Goal: Information Seeking & Learning: Find specific fact

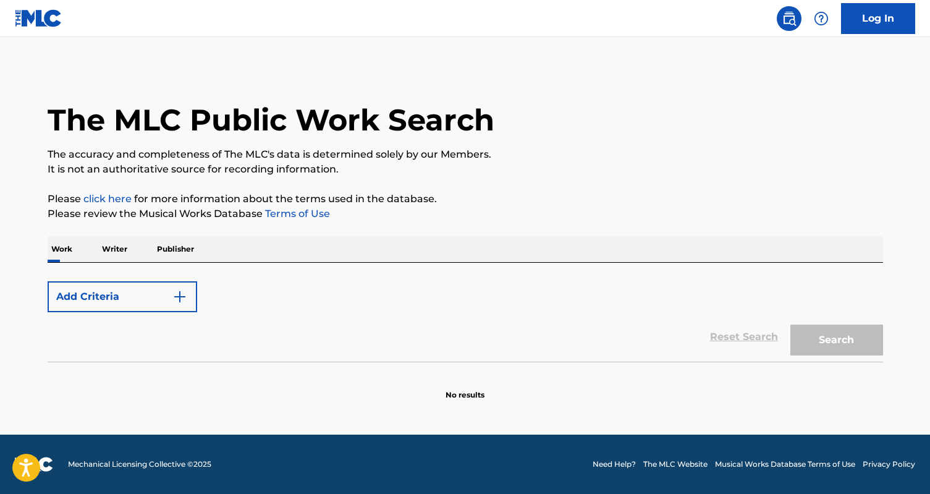
click at [114, 250] on p "Writer" at bounding box center [114, 249] width 33 height 26
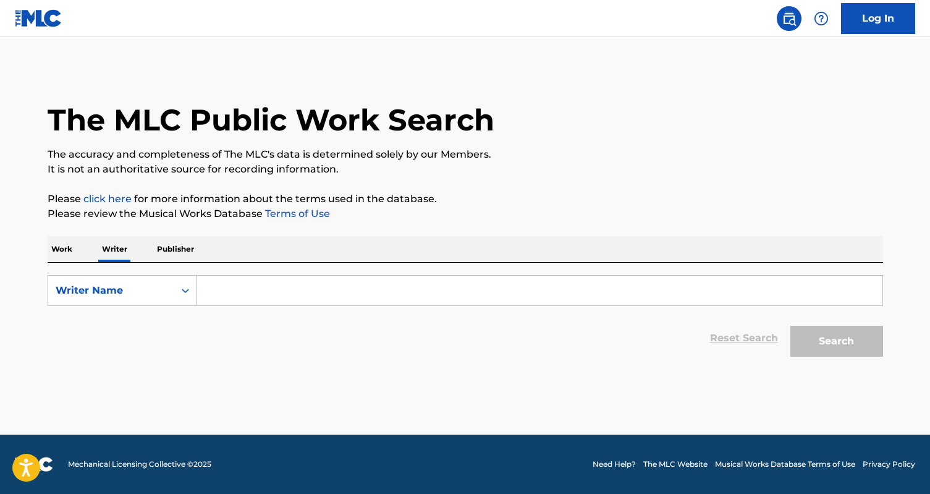
click at [296, 293] on input "Search Form" at bounding box center [539, 291] width 685 height 30
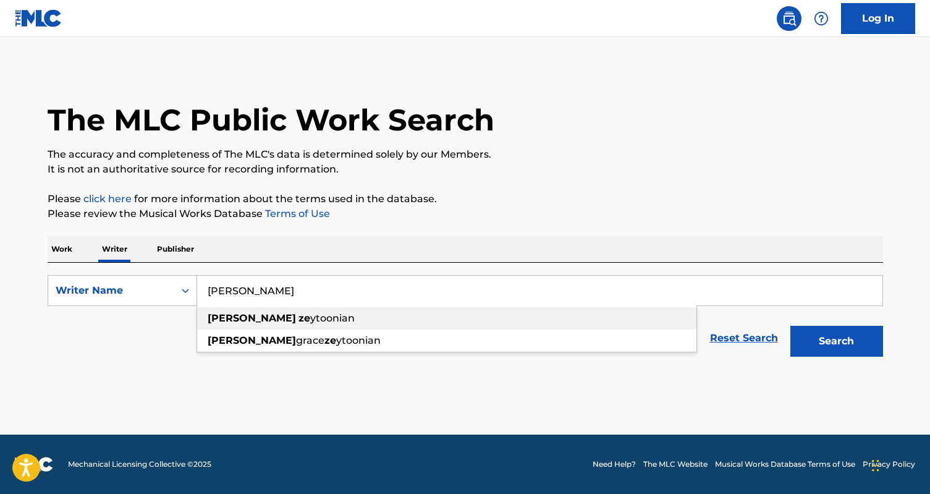
click at [313, 320] on div "[PERSON_NAME] ze ytoonian" at bounding box center [446, 318] width 499 height 22
type input "[PERSON_NAME]"
click at [801, 343] on button "Search" at bounding box center [836, 341] width 93 height 31
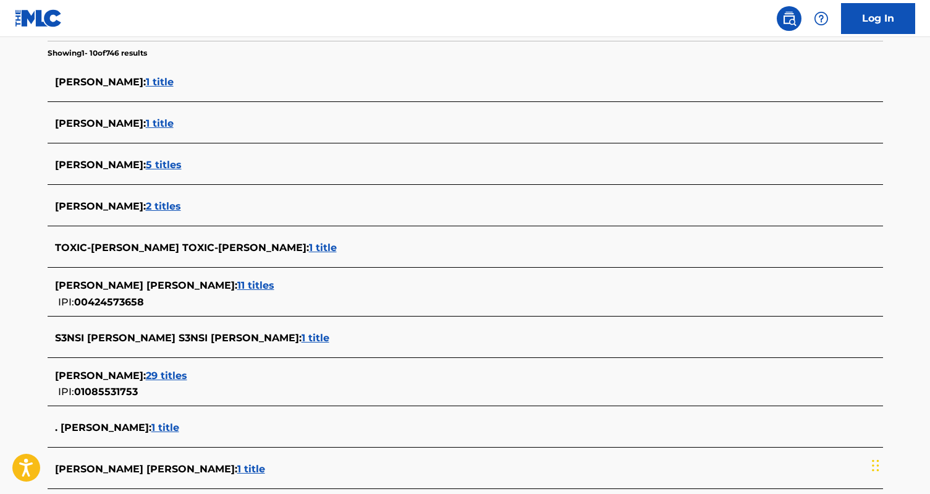
scroll to position [323, 0]
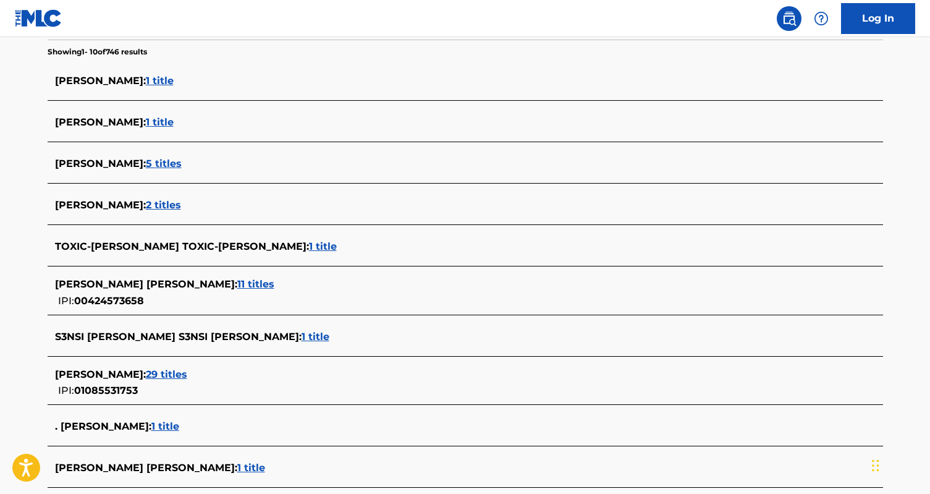
click at [187, 371] on span "29 titles" at bounding box center [166, 374] width 41 height 12
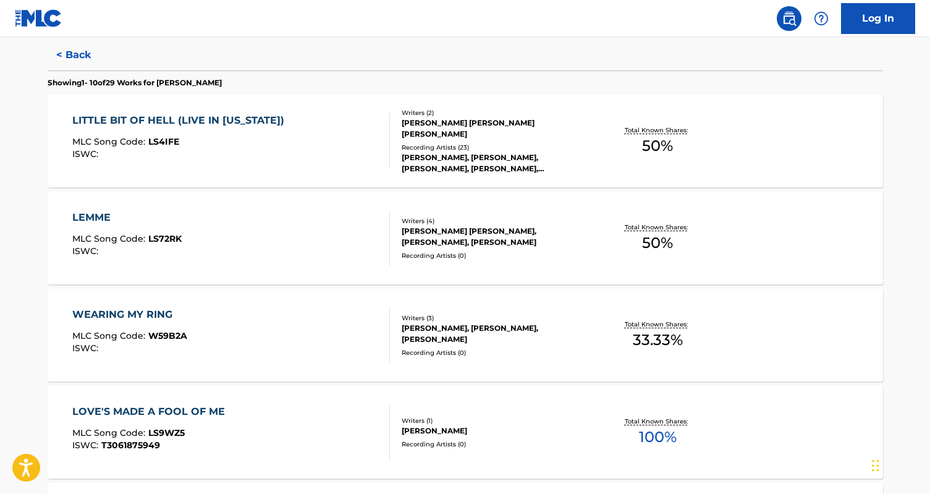
click at [316, 424] on div "LOVE'S MADE A FOOL OF ME MLC Song Code : LS9WZ5 ISWC : T3061875949" at bounding box center [231, 432] width 318 height 56
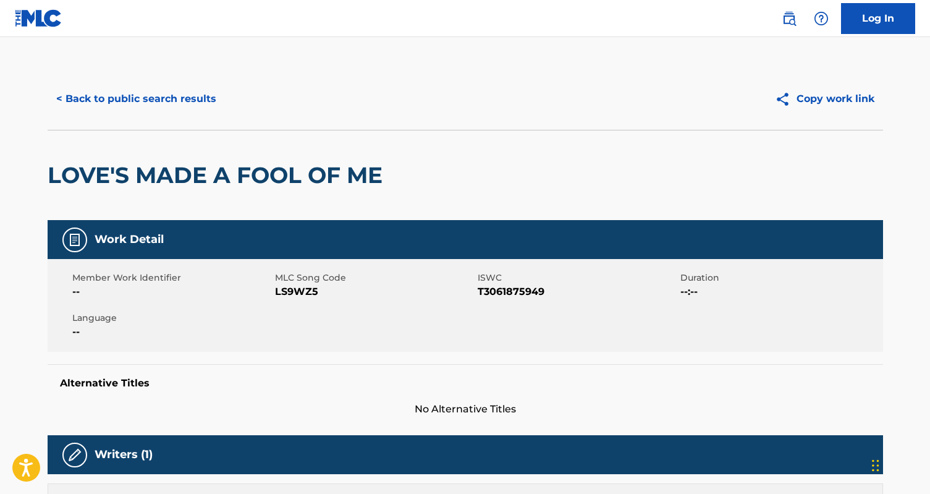
click at [80, 101] on button "< Back to public search results" at bounding box center [136, 98] width 177 height 31
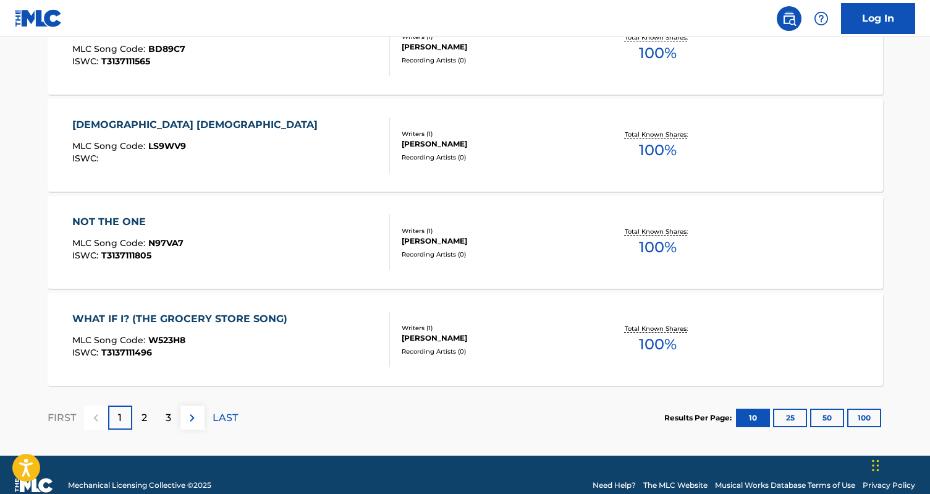
click at [140, 413] on div "2" at bounding box center [144, 417] width 24 height 24
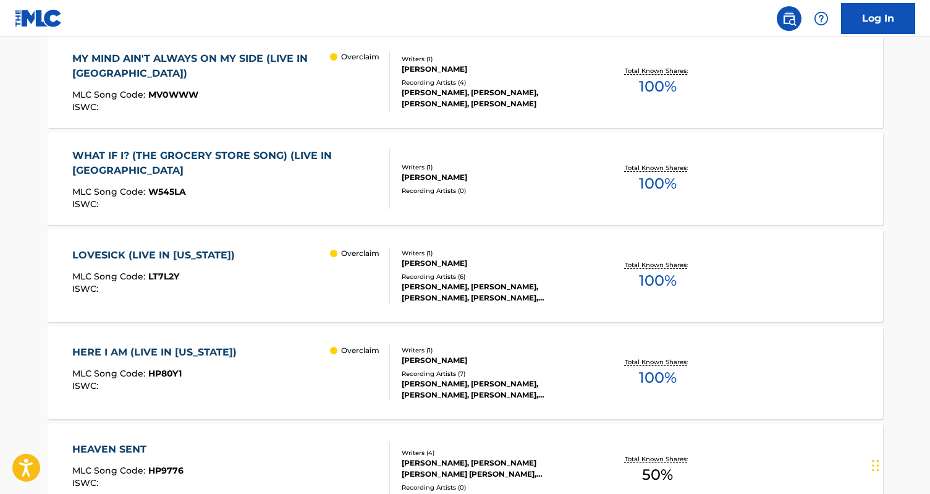
scroll to position [860, 0]
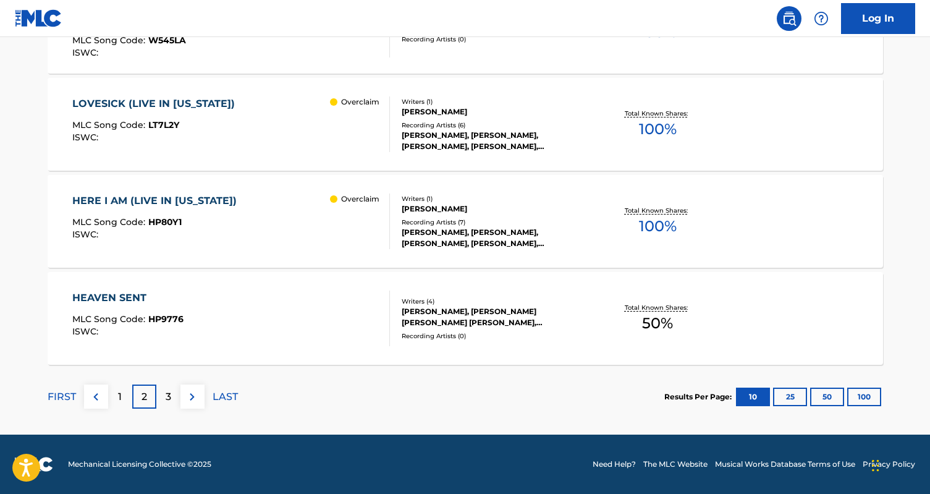
click at [164, 396] on div "3" at bounding box center [168, 396] width 24 height 24
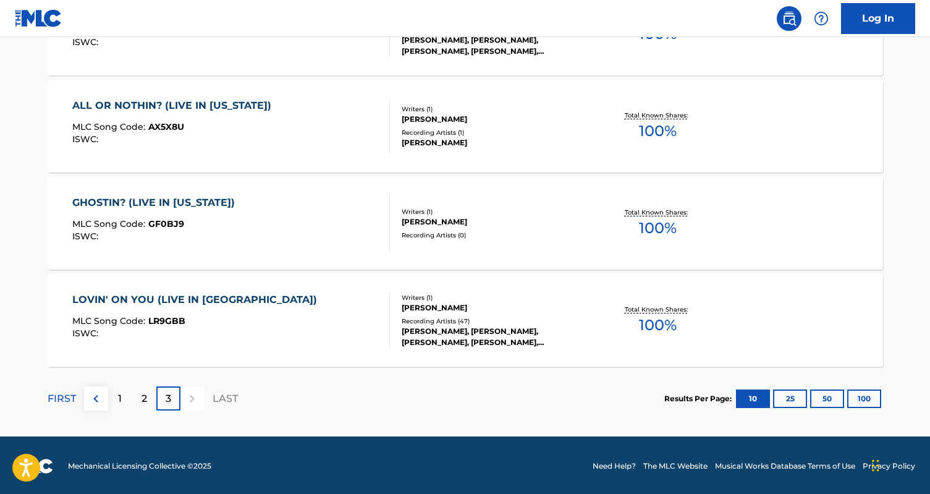
scroll to position [919, 0]
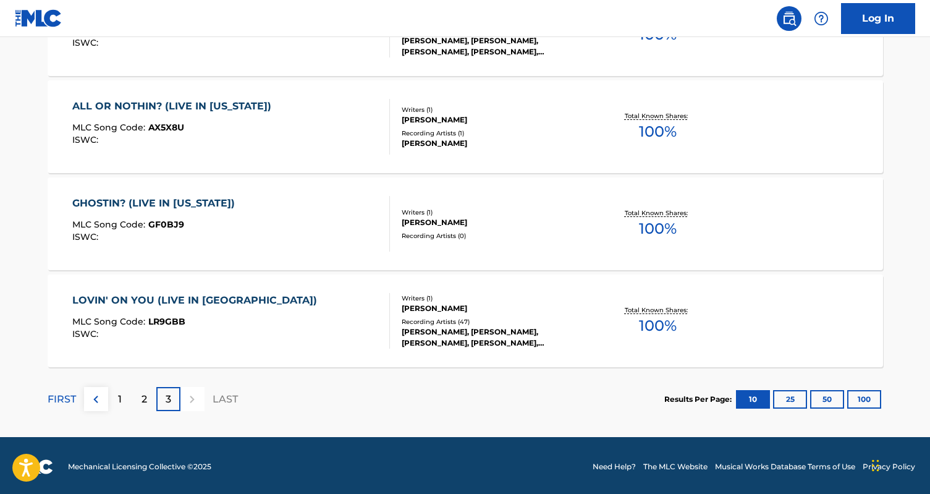
click at [312, 329] on div "LOVIN' ON YOU (LIVE IN [GEOGRAPHIC_DATA]) MLC Song Code : LR9GBB ISWC :" at bounding box center [231, 321] width 318 height 56
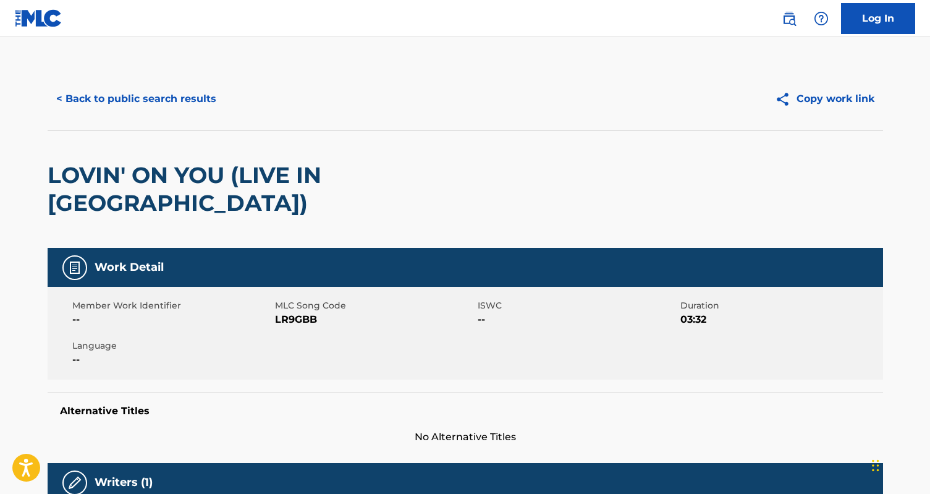
click at [145, 97] on button "< Back to public search results" at bounding box center [136, 98] width 177 height 31
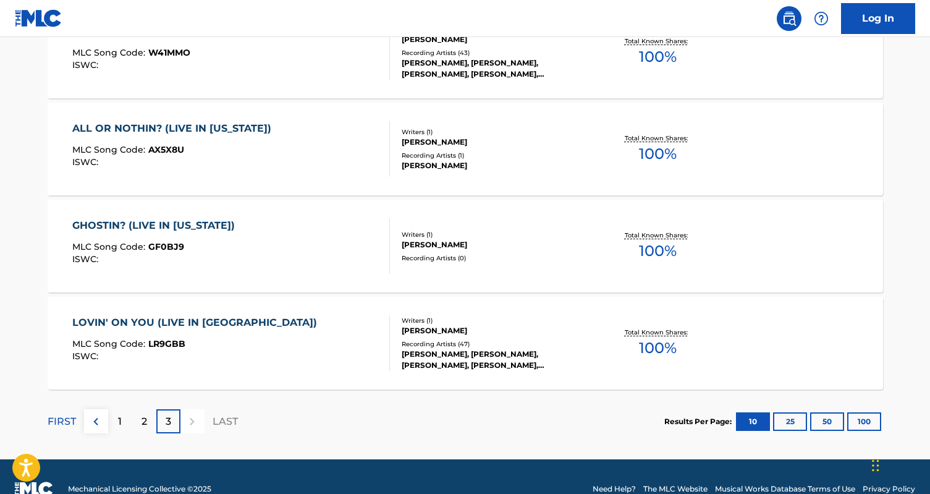
scroll to position [922, 0]
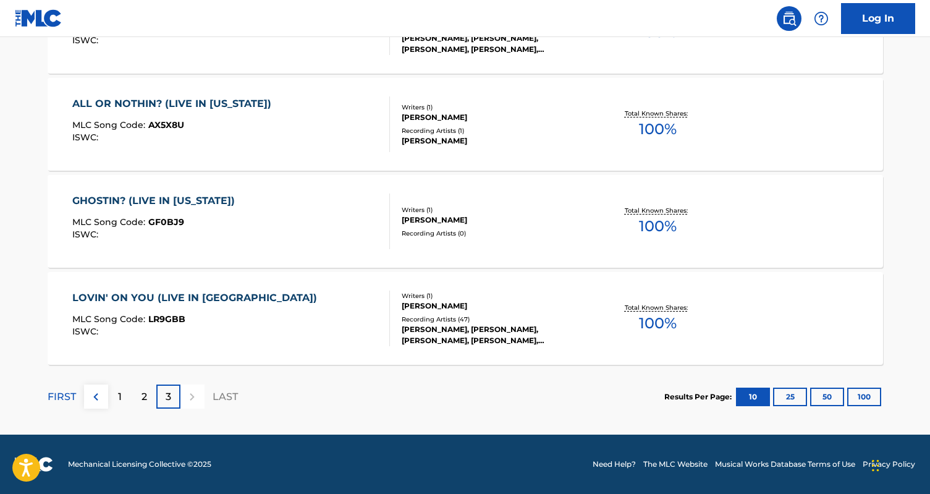
click at [143, 394] on p "2" at bounding box center [144, 396] width 6 height 15
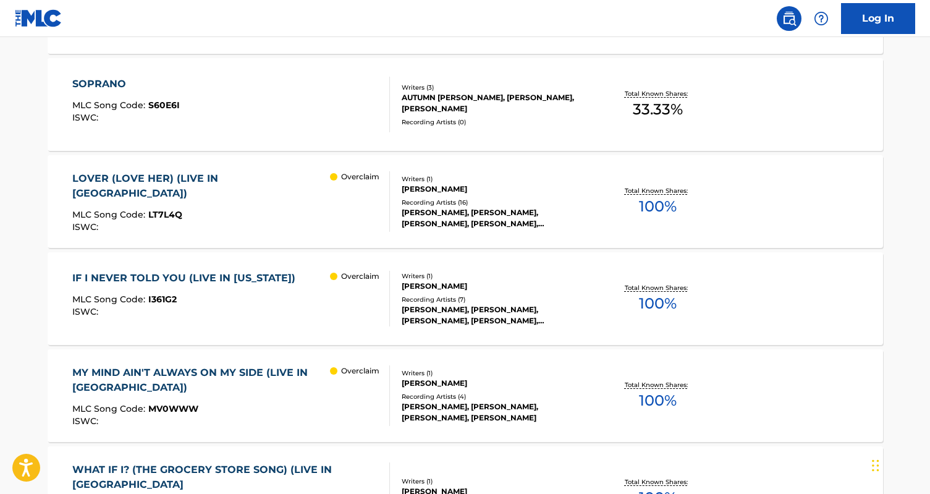
scroll to position [534, 0]
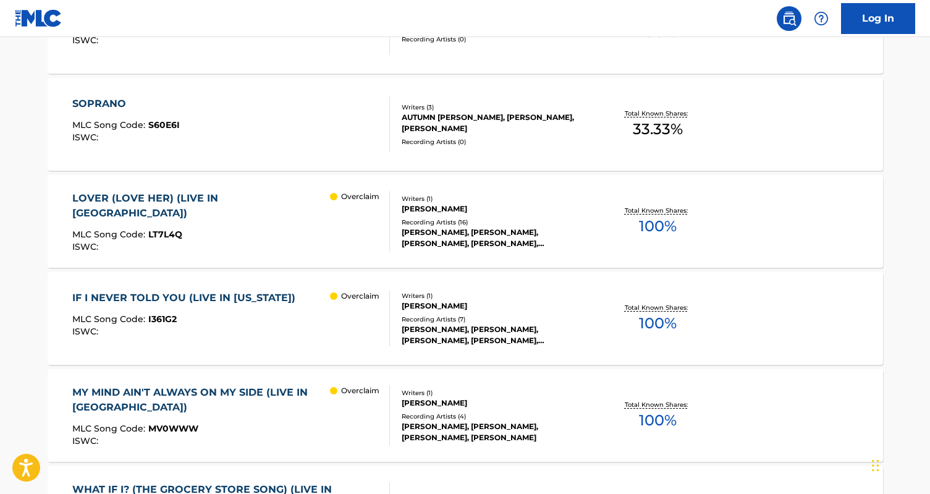
click at [301, 244] on div "LOVER (LOVE HER) (LIVE IN [GEOGRAPHIC_DATA]) MLC Song Code : LT7L4Q ISWC : Over…" at bounding box center [231, 221] width 318 height 61
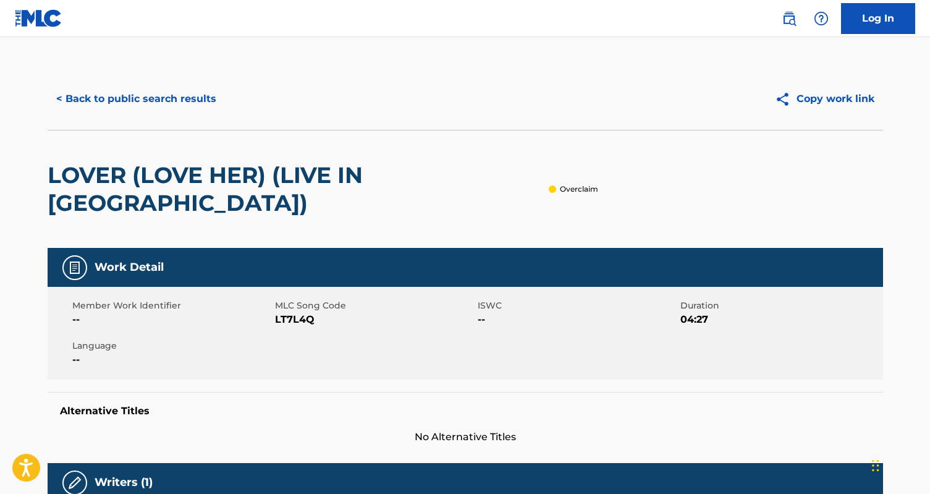
click at [119, 97] on button "< Back to public search results" at bounding box center [136, 98] width 177 height 31
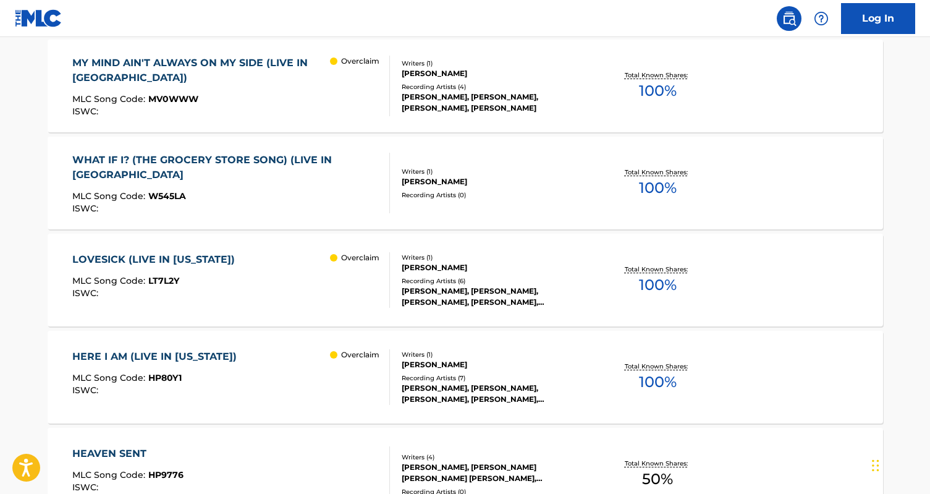
scroll to position [897, 0]
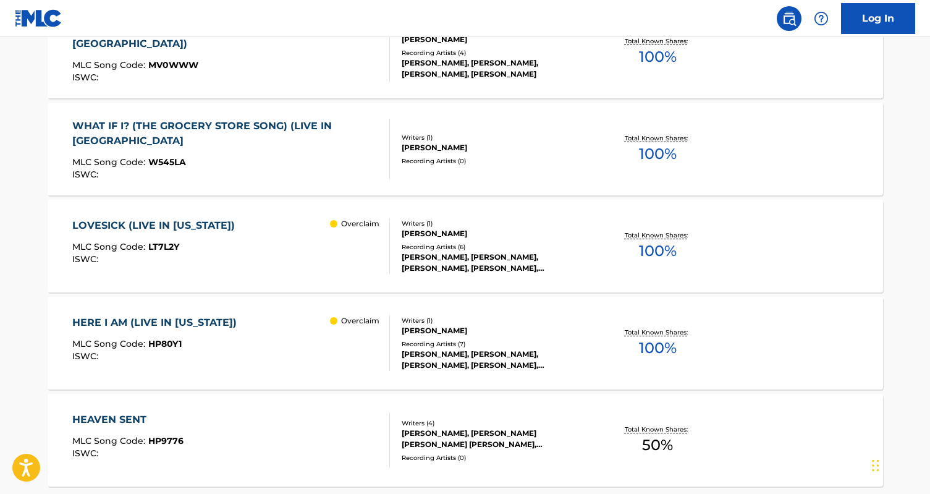
click at [286, 253] on div "LOVESICK (LIVE IN [US_STATE]) MLC Song Code : LT7L2Y ISWC : Overclaim" at bounding box center [231, 246] width 318 height 56
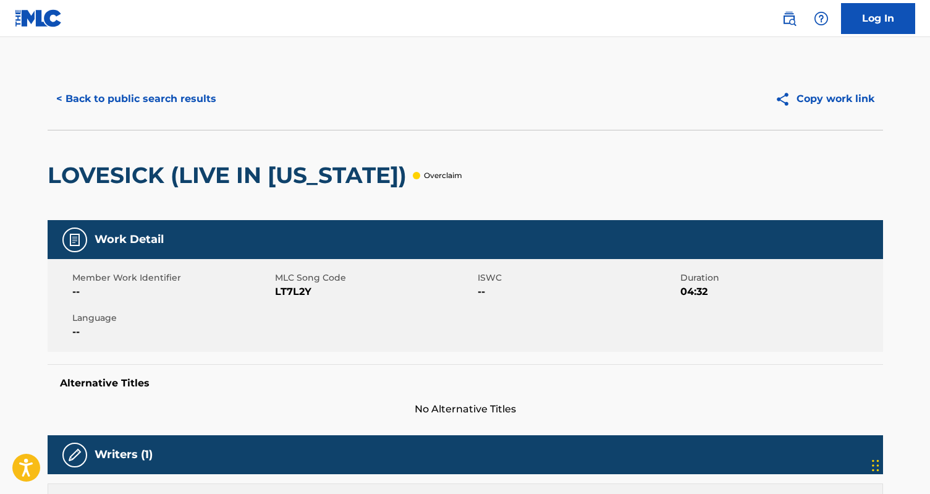
click at [146, 106] on button "< Back to public search results" at bounding box center [136, 98] width 177 height 31
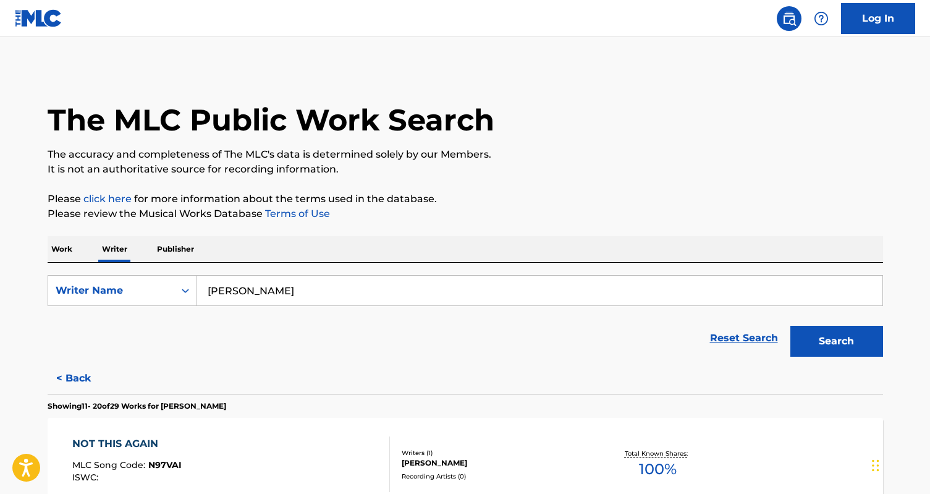
click at [75, 374] on button "< Back" at bounding box center [85, 378] width 74 height 31
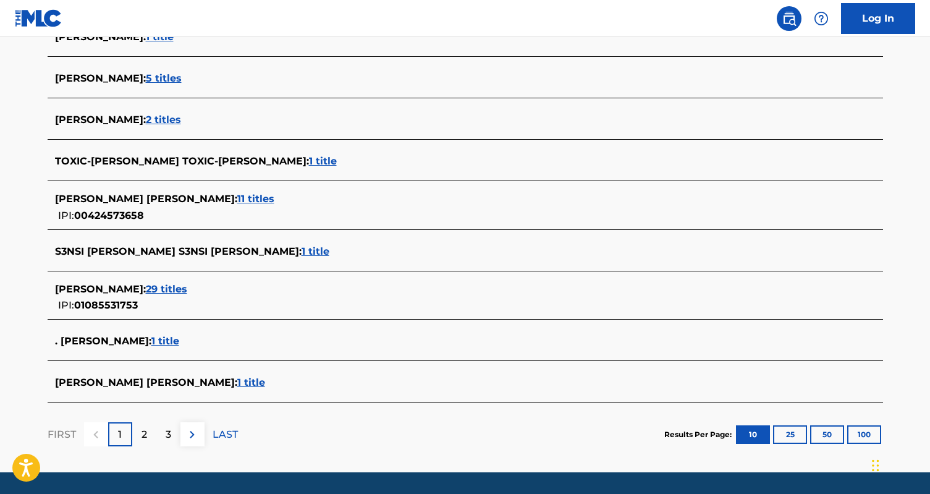
scroll to position [413, 0]
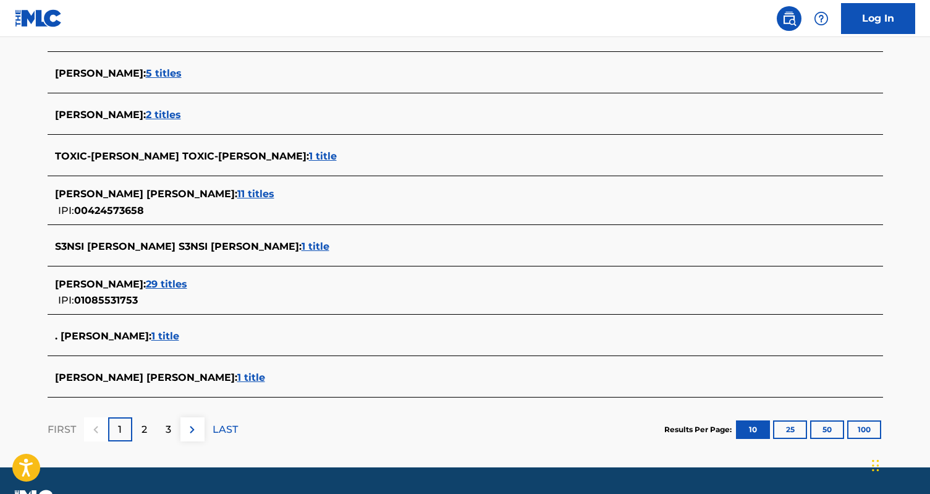
click at [181, 114] on span "2 titles" at bounding box center [163, 115] width 35 height 12
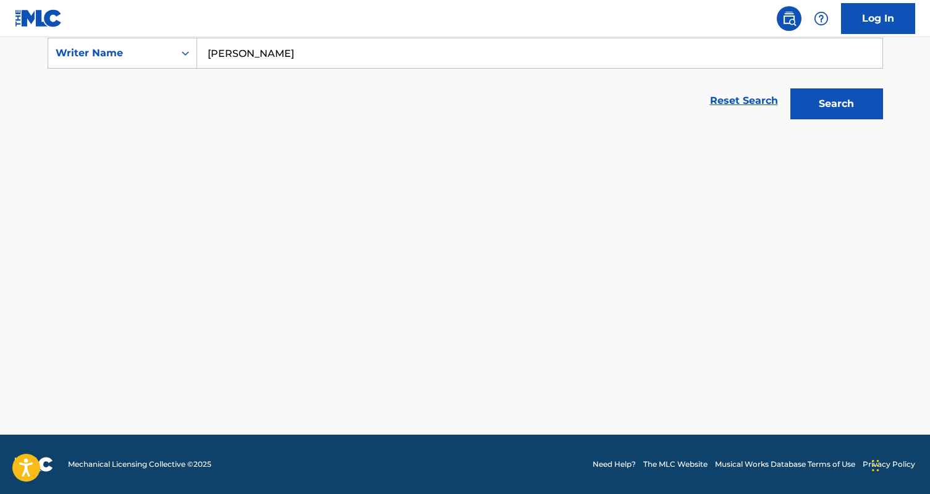
scroll to position [237, 0]
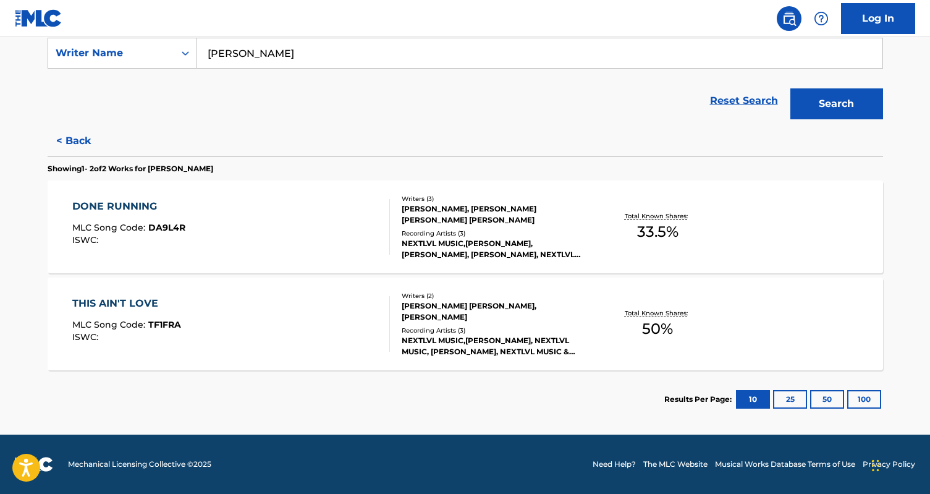
click at [332, 323] on div "THIS AIN'T LOVE MLC Song Code : TF1FRA ISWC :" at bounding box center [231, 324] width 318 height 56
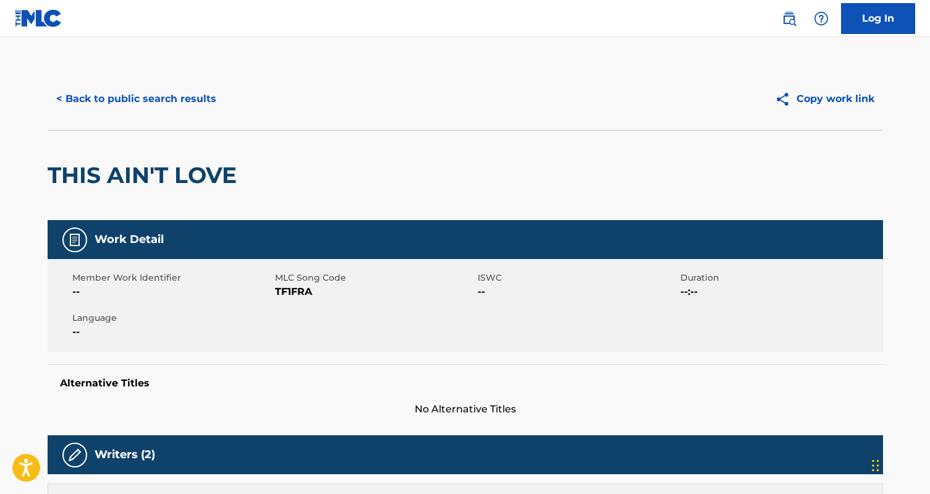
click at [137, 98] on button "< Back to public search results" at bounding box center [136, 98] width 177 height 31
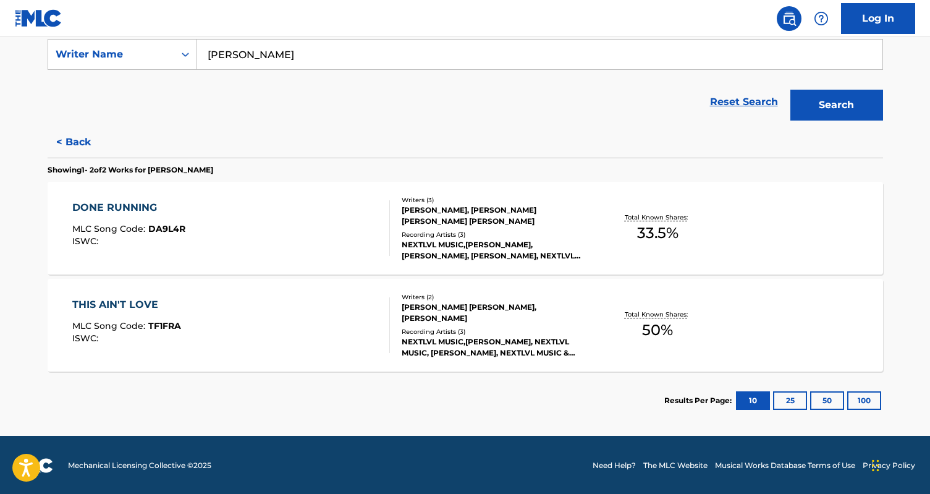
scroll to position [237, 0]
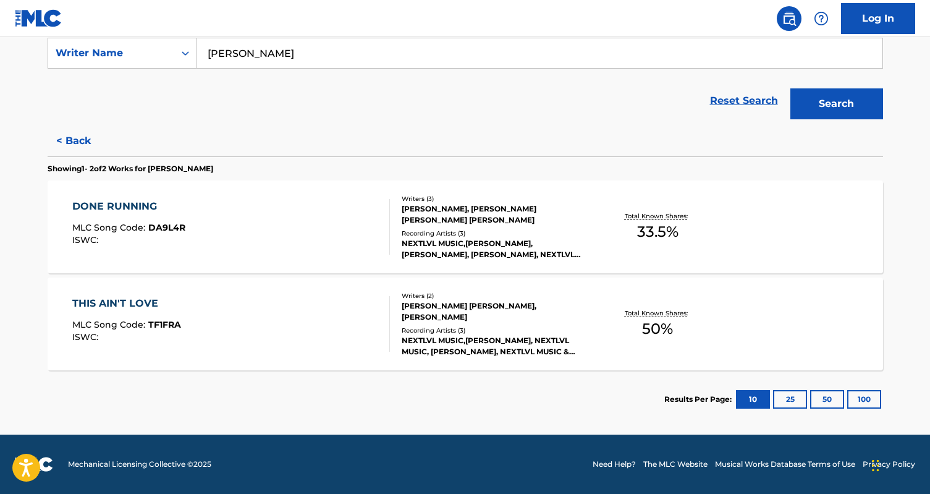
click at [80, 130] on button "< Back" at bounding box center [85, 140] width 74 height 31
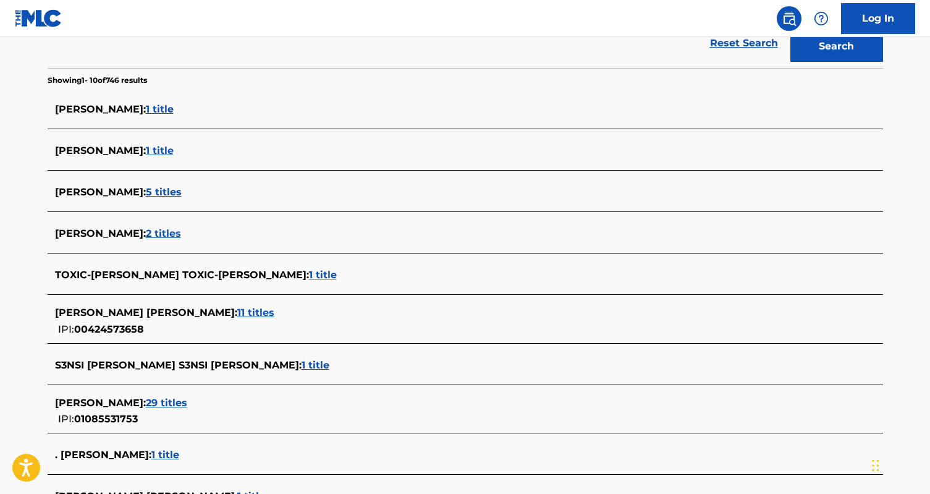
scroll to position [446, 0]
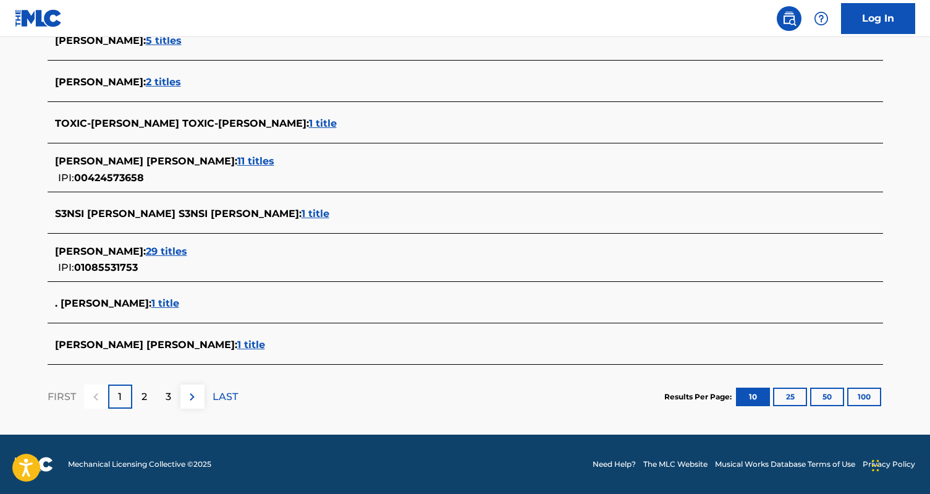
click at [187, 250] on span "29 titles" at bounding box center [166, 251] width 41 height 12
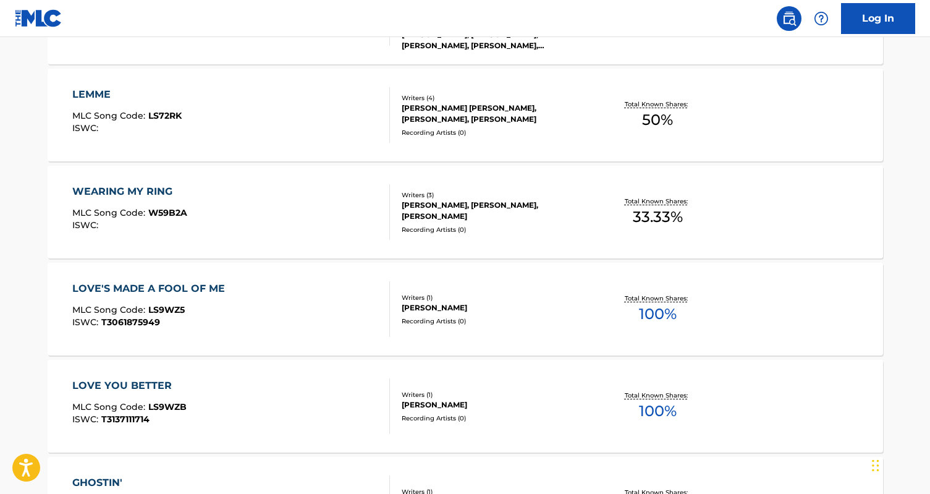
click at [312, 375] on div "LOVE YOU BETTER MLC Song Code : LS9WZB ISWC : T3137111714 Writers ( 1 ) [PERSON…" at bounding box center [465, 406] width 835 height 93
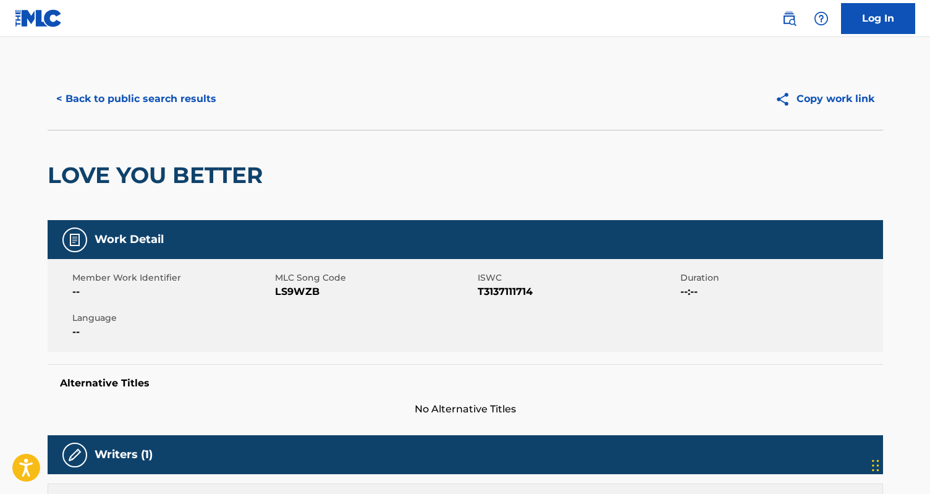
click at [135, 98] on button "< Back to public search results" at bounding box center [136, 98] width 177 height 31
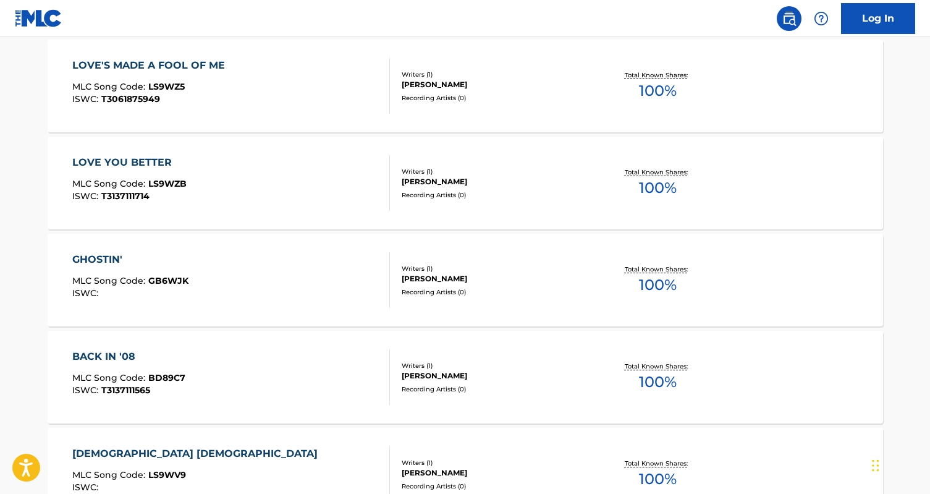
scroll to position [676, 0]
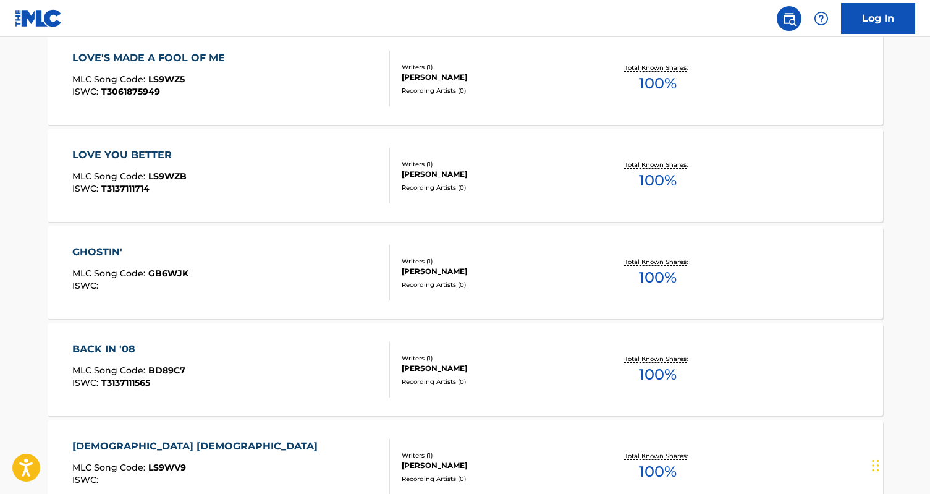
click at [295, 271] on div "GHOSTIN' MLC Song Code : GB6WJK ISWC :" at bounding box center [231, 273] width 318 height 56
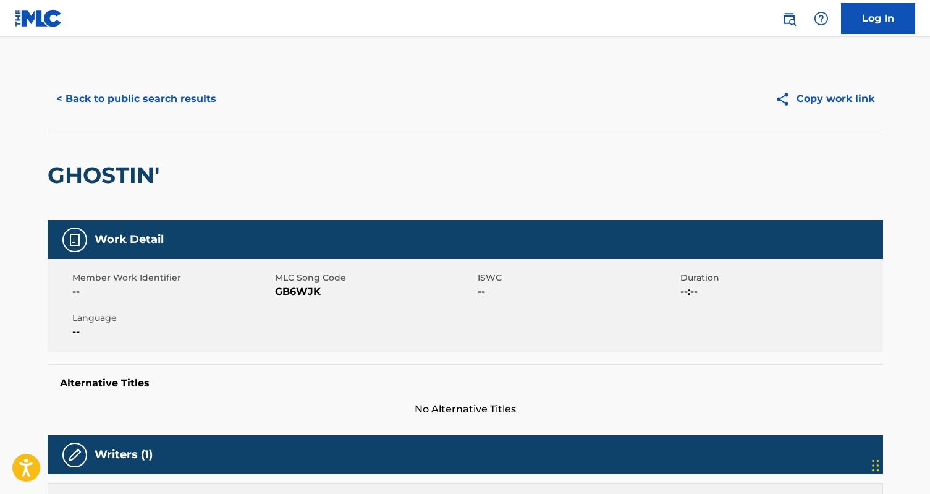
click at [119, 98] on button "< Back to public search results" at bounding box center [136, 98] width 177 height 31
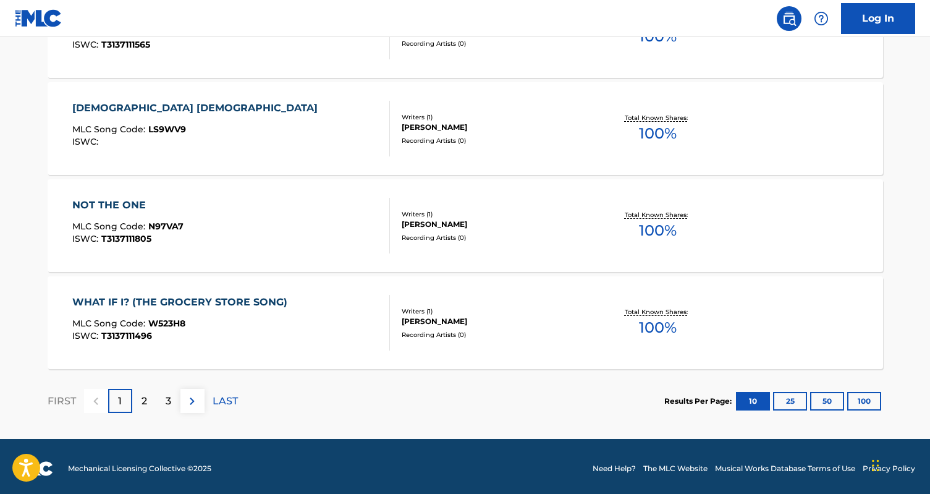
scroll to position [1019, 0]
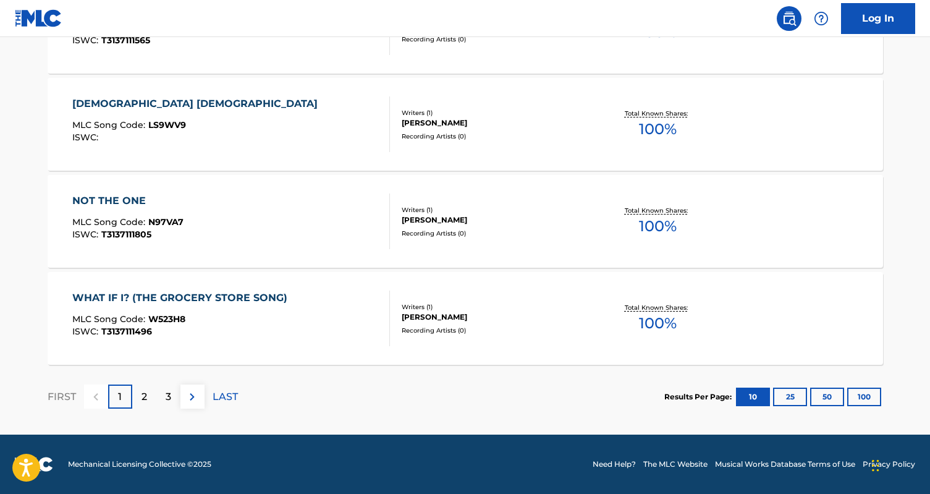
click at [137, 402] on div "2" at bounding box center [144, 396] width 24 height 24
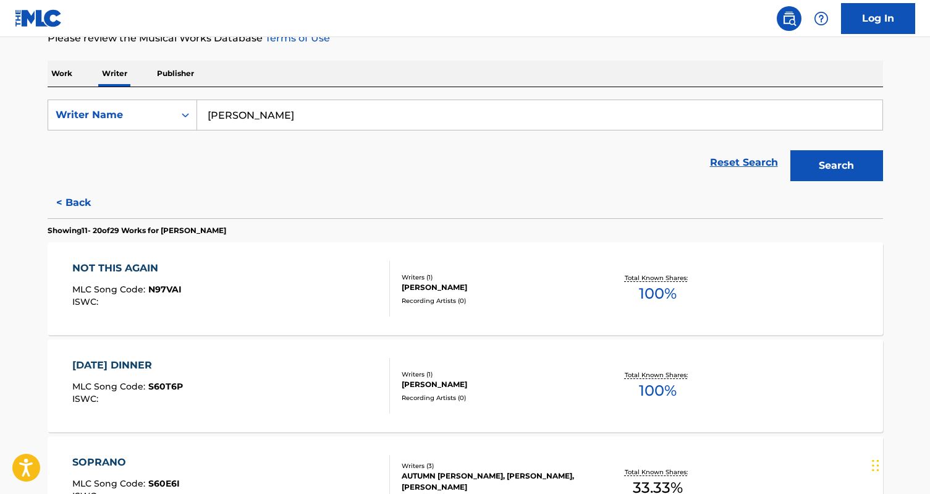
scroll to position [94, 0]
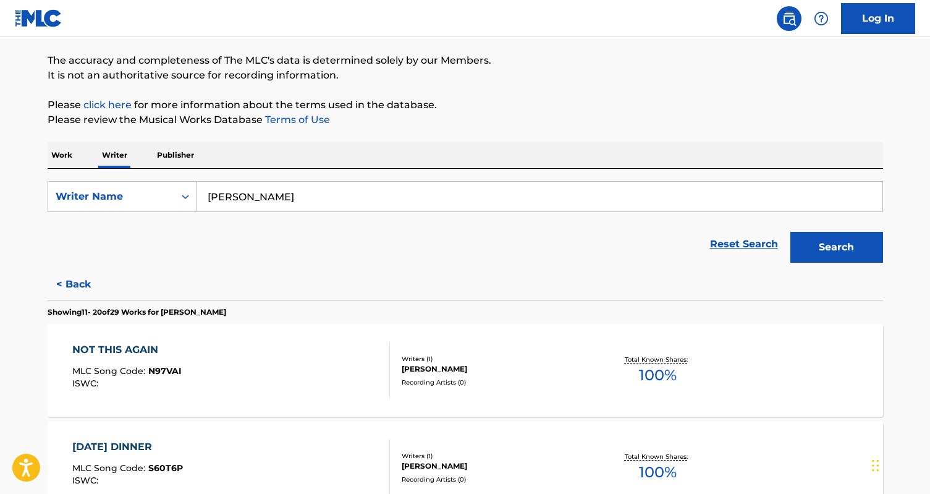
click at [311, 350] on div "NOT THIS AGAIN MLC Song Code : N97VAI ISWC :" at bounding box center [231, 370] width 318 height 56
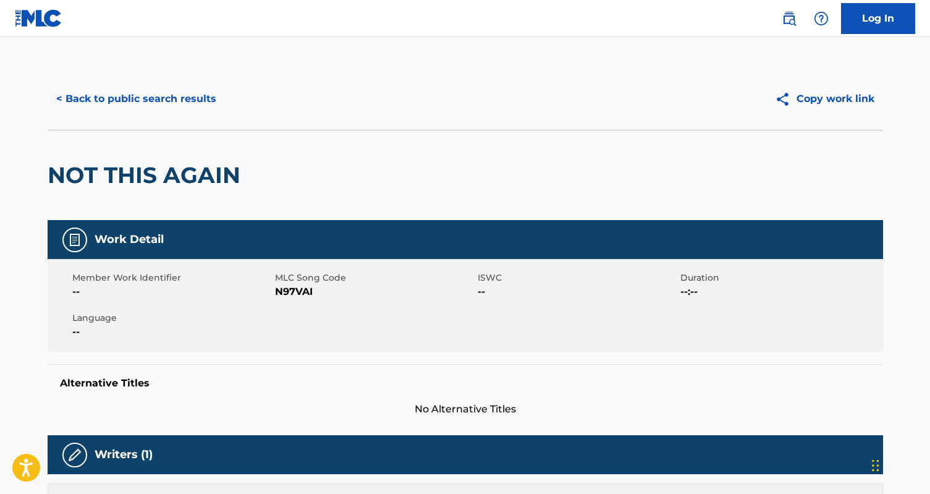
click at [147, 104] on button "< Back to public search results" at bounding box center [136, 98] width 177 height 31
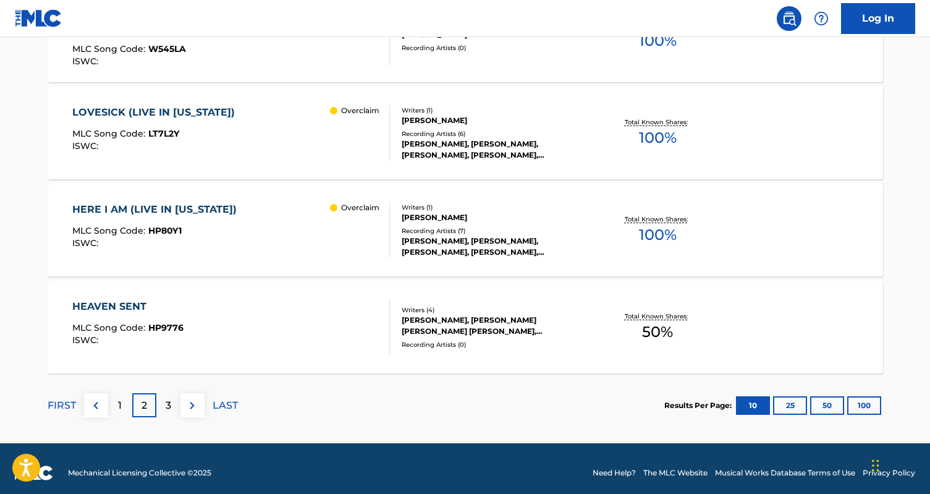
scroll to position [1019, 0]
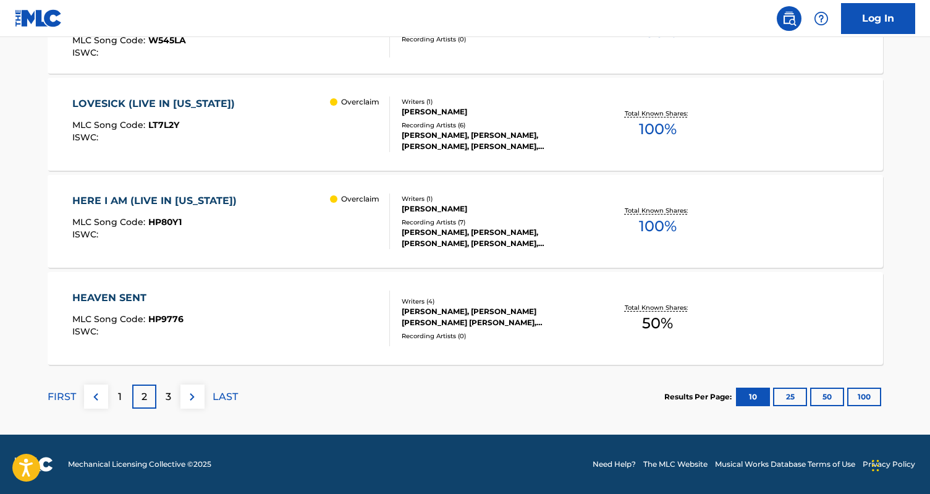
click at [167, 397] on p "3" at bounding box center [169, 396] width 6 height 15
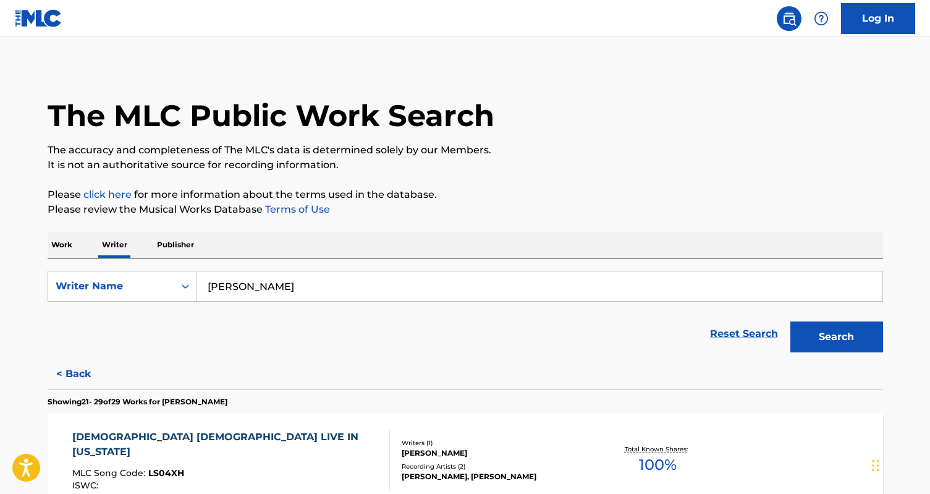
scroll to position [922, 0]
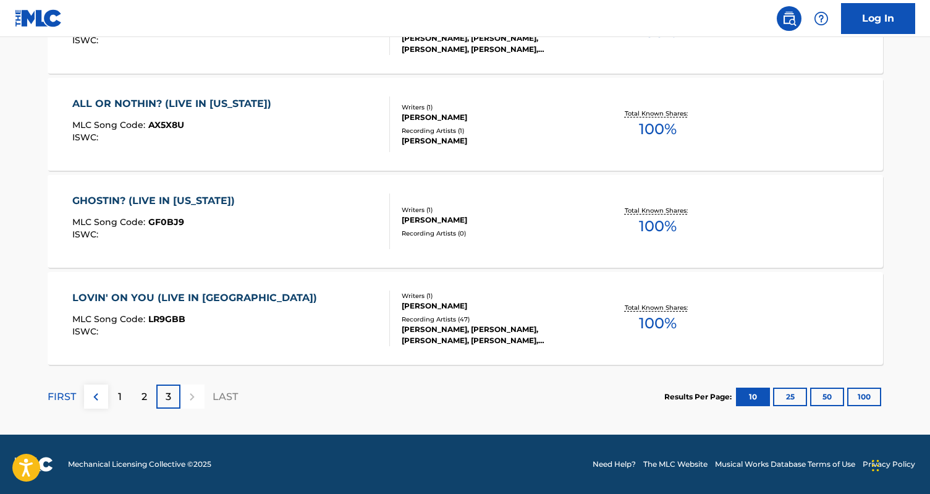
click at [143, 397] on p "2" at bounding box center [144, 396] width 6 height 15
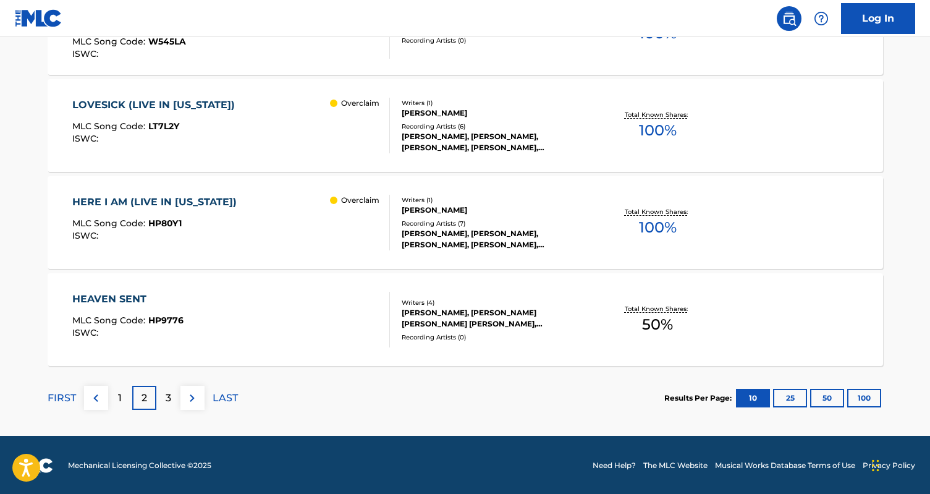
scroll to position [1019, 0]
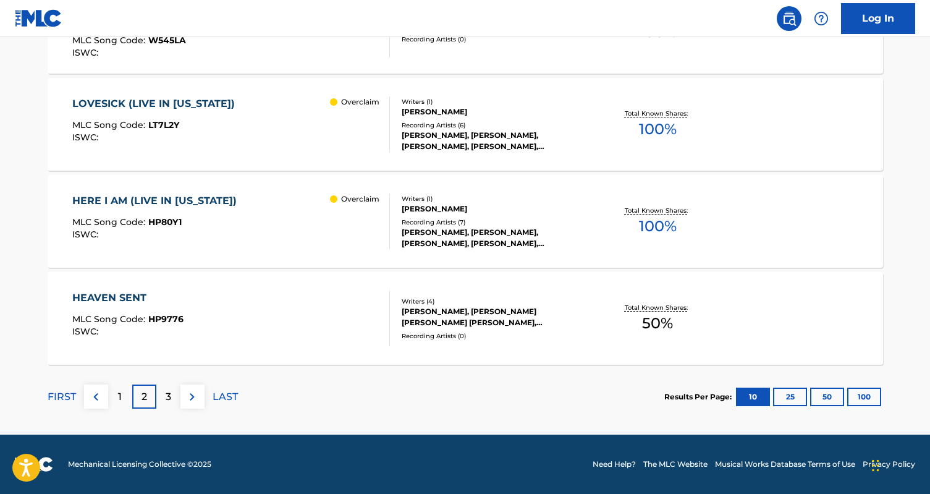
click at [256, 240] on div "HERE I AM (LIVE IN [US_STATE]) MLC Song Code : HP80Y1 ISWC : Overclaim" at bounding box center [231, 221] width 318 height 56
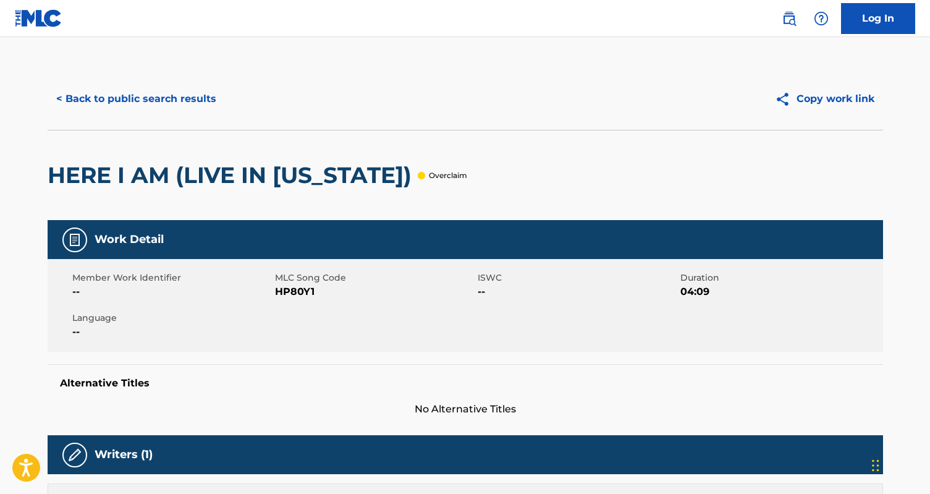
click at [833, 99] on button "Copy work link" at bounding box center [824, 98] width 117 height 31
